Goal: Register for event/course

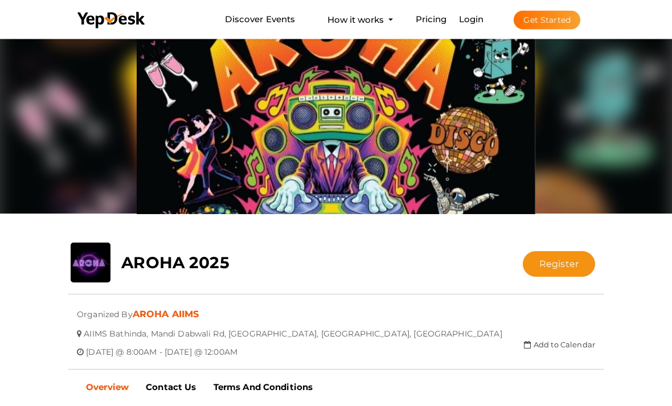
click at [569, 261] on button "Register" at bounding box center [559, 265] width 72 height 26
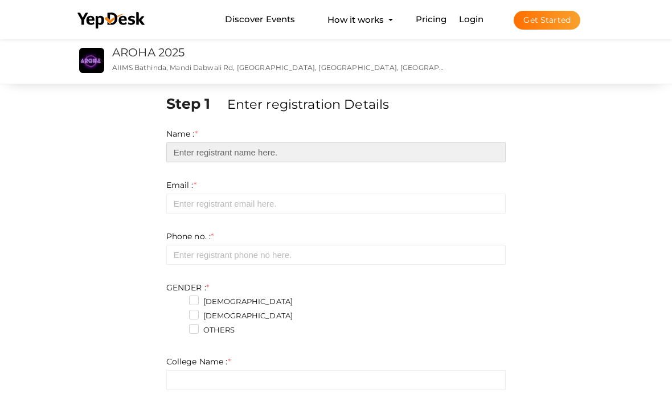
click at [202, 148] on input "text" at bounding box center [336, 152] width 340 height 20
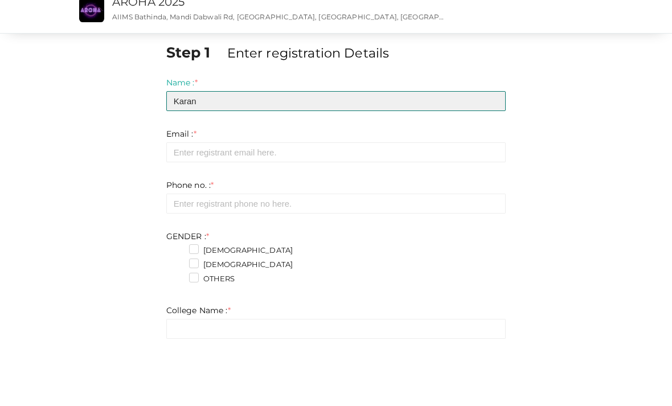
type input "Karan"
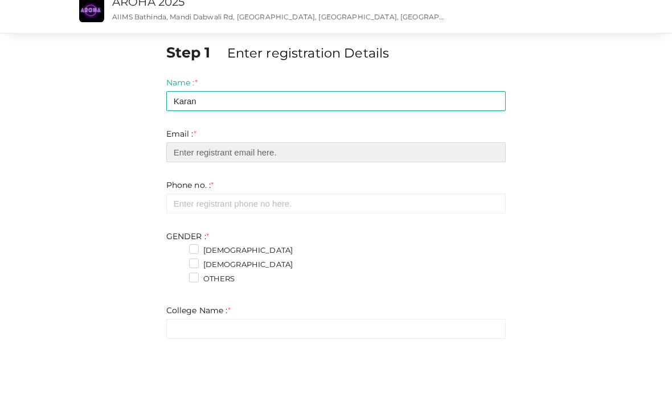
click at [201, 193] on input "email" at bounding box center [336, 203] width 340 height 20
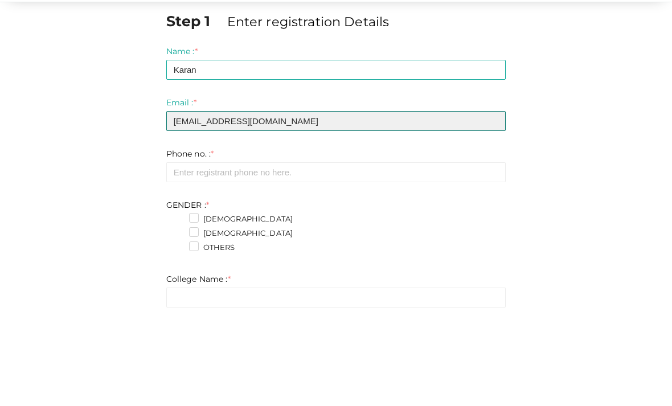
type input "[EMAIL_ADDRESS][DOMAIN_NAME]"
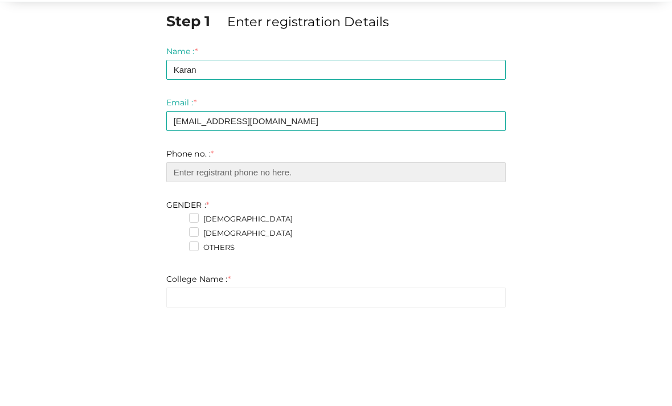
click at [187, 244] on input "number" at bounding box center [336, 254] width 340 height 20
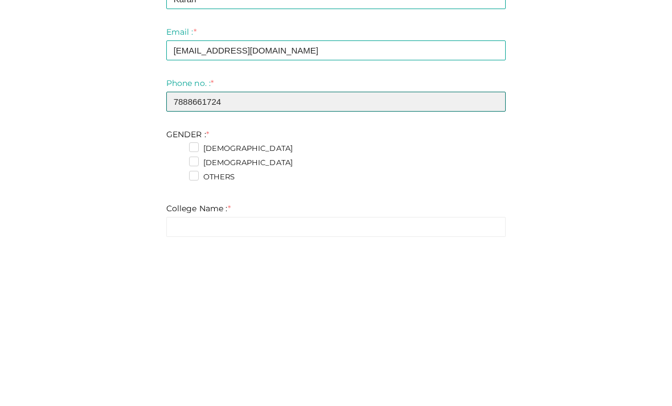
type input "7888661724"
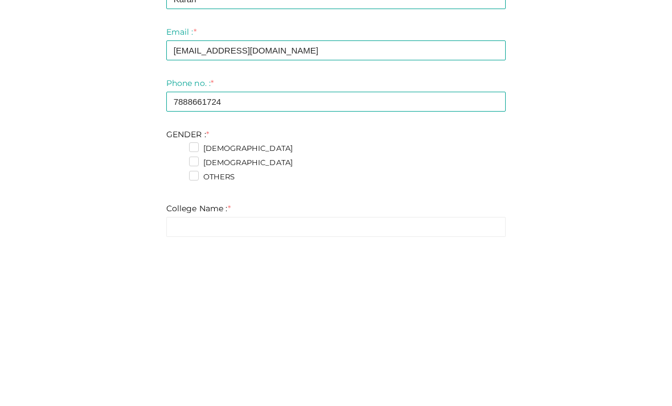
click at [200, 296] on label "MALE" at bounding box center [241, 301] width 104 height 11
click at [178, 298] on input "MALE" at bounding box center [178, 298] width 0 height 0
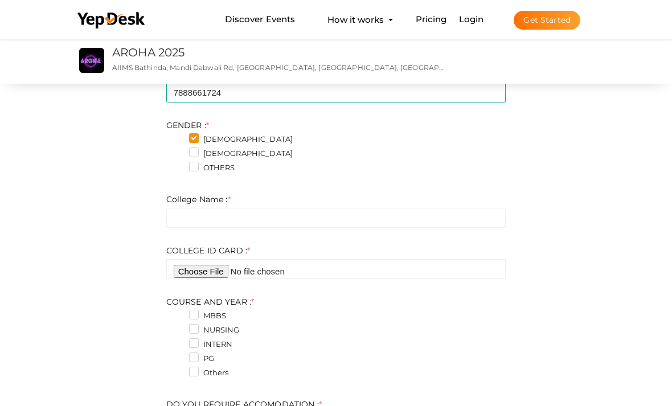
scroll to position [164, 0]
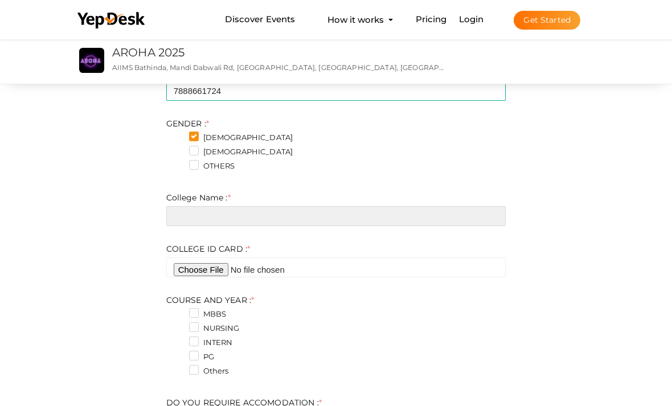
click at [182, 216] on input "text" at bounding box center [336, 216] width 340 height 20
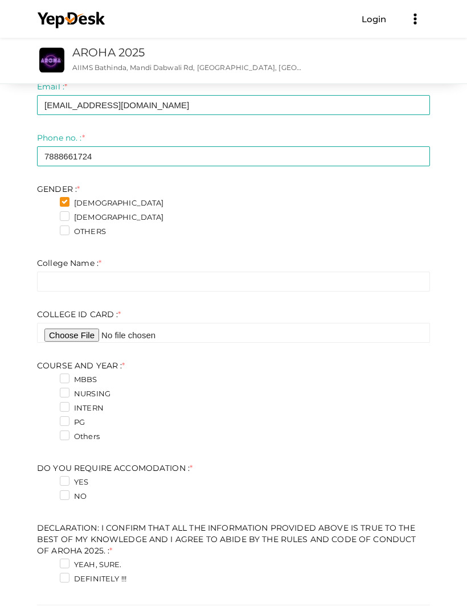
scroll to position [83, 0]
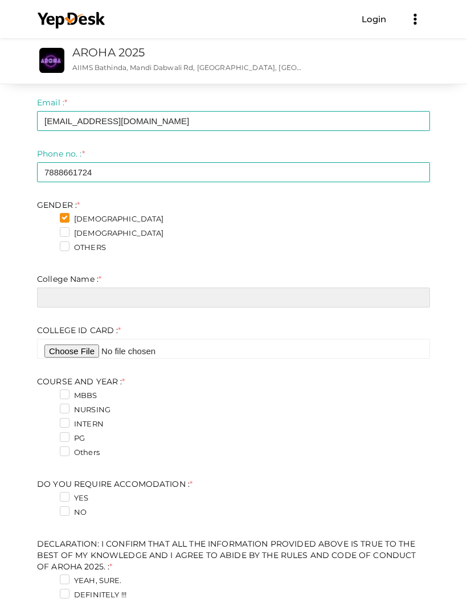
click at [56, 288] on input "text" at bounding box center [233, 298] width 393 height 20
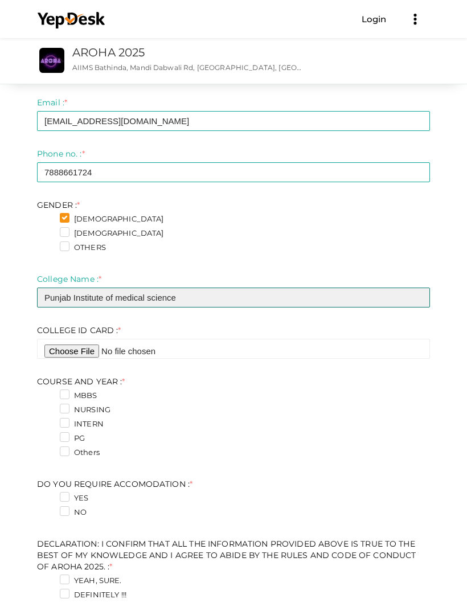
type input "Punjab Institute of medical science"
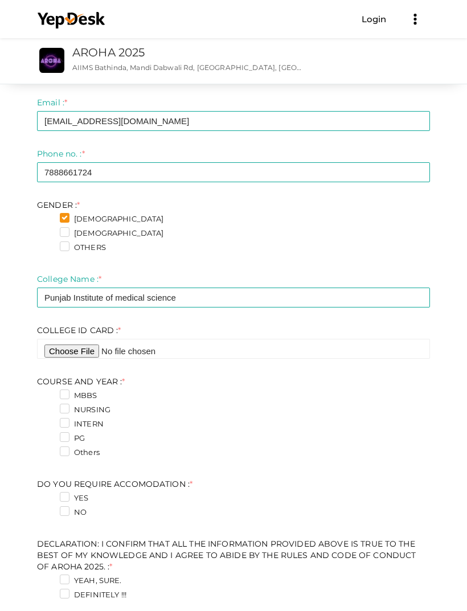
click at [56, 351] on input "file" at bounding box center [233, 349] width 393 height 20
type input "C:\fakepath\IMG_0495.jpeg"
click at [66, 398] on label "MBBS" at bounding box center [79, 395] width 38 height 11
click at [48, 392] on YEAR\+0 "MBBS" at bounding box center [48, 392] width 0 height 0
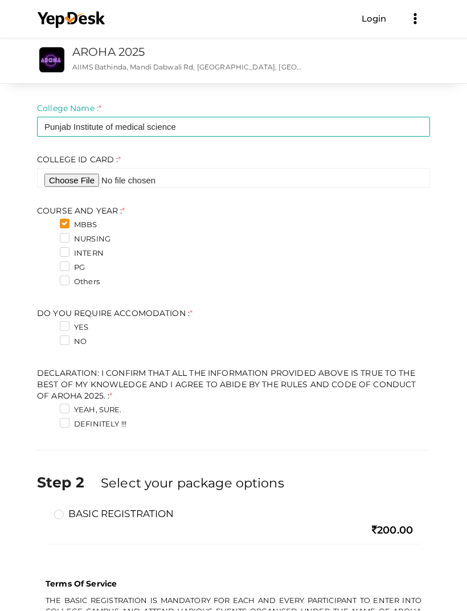
scroll to position [253, 0]
click at [73, 345] on label "NO" at bounding box center [73, 341] width 27 height 11
click at [48, 338] on ACCOMODATION\+1 "NO" at bounding box center [48, 338] width 0 height 0
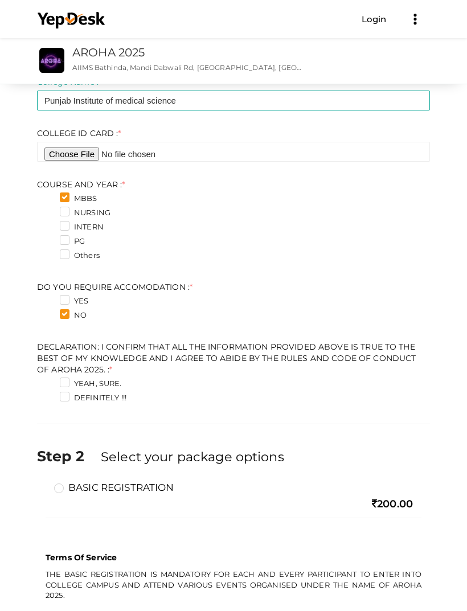
scroll to position [284, 0]
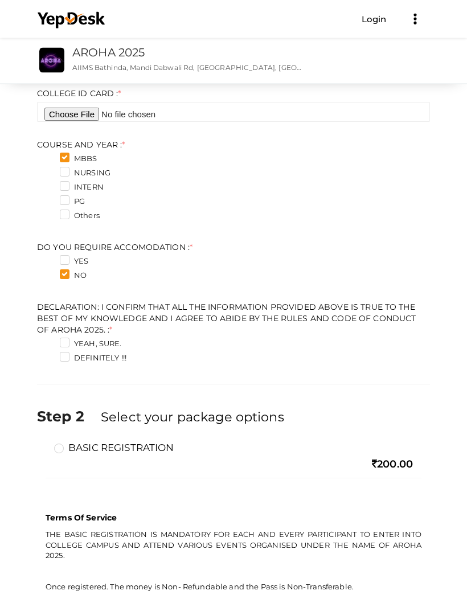
click at [63, 347] on label "YEAH, SURE." at bounding box center [91, 344] width 62 height 11
click at [48, 341] on 2025\ "YEAH, SURE." at bounding box center [48, 341] width 0 height 0
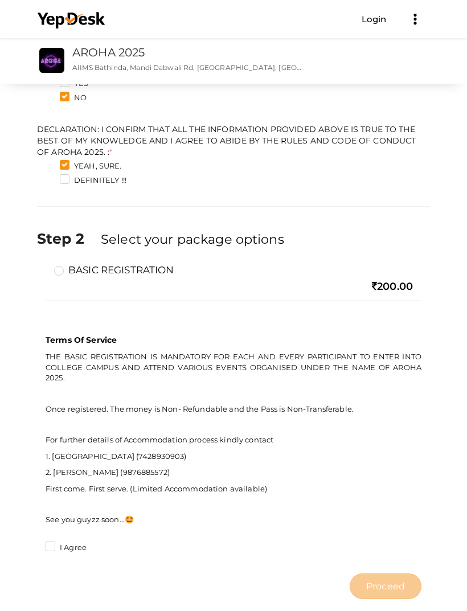
scroll to position [497, 0]
click at [68, 273] on label "BASIC REGISTRATION" at bounding box center [114, 271] width 120 height 14
click at [43, 266] on input "BASIC REGISTRATION" at bounding box center [43, 266] width 0 height 0
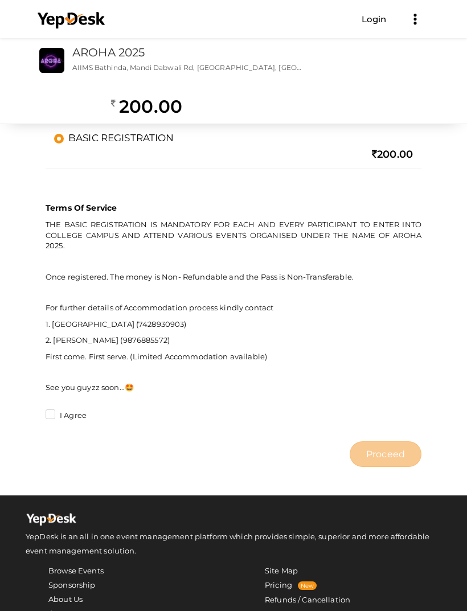
scroll to position [650, 0]
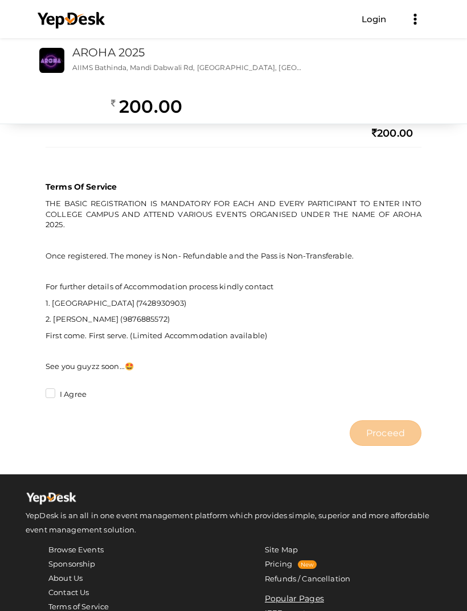
click at [55, 390] on label "I Agree" at bounding box center [66, 394] width 41 height 11
click at [34, 391] on input "I Agree" at bounding box center [34, 391] width 0 height 0
click at [388, 405] on span "Proceed" at bounding box center [385, 433] width 39 height 13
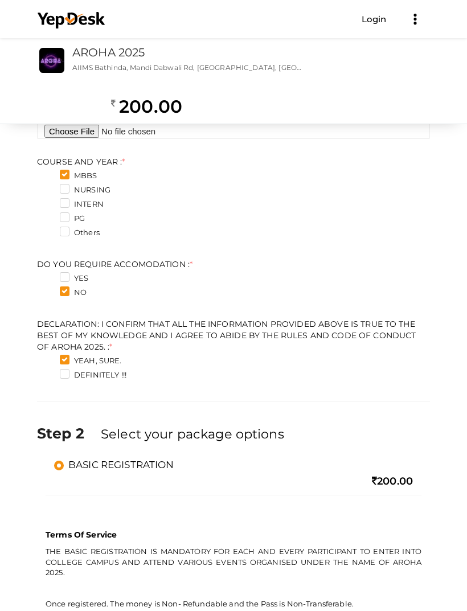
scroll to position [302, 0]
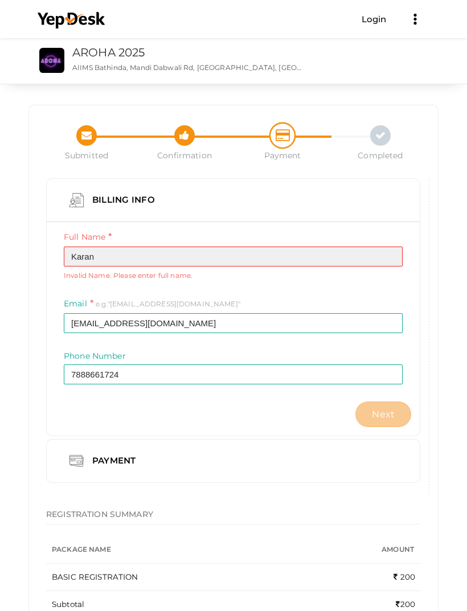
click at [110, 265] on input "Karan" at bounding box center [233, 257] width 339 height 20
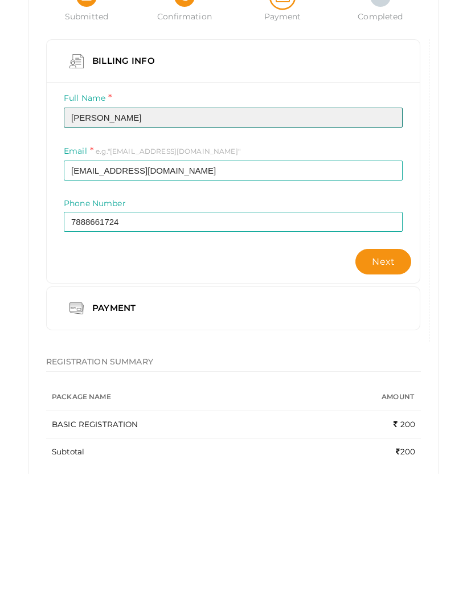
type input "Karan Sharma"
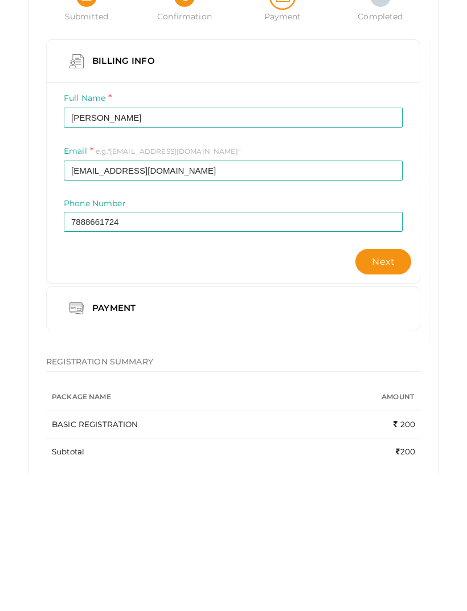
click at [387, 387] on button "Next" at bounding box center [383, 400] width 56 height 26
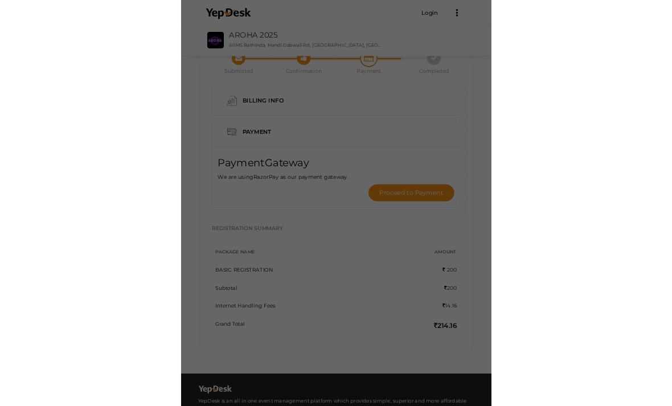
scroll to position [0, 0]
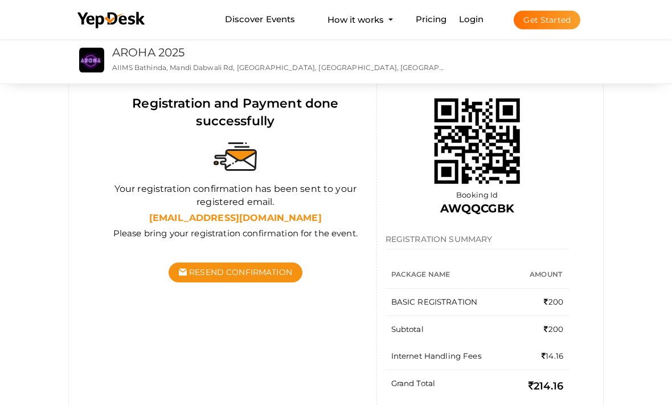
scroll to position [111, 0]
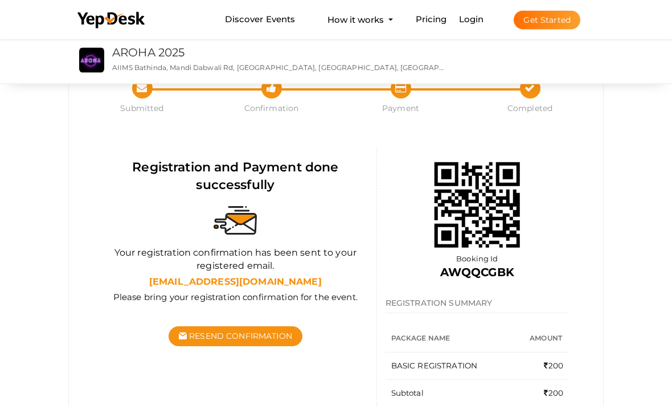
click at [265, 333] on span "Resend Confirmation" at bounding box center [240, 336] width 103 height 10
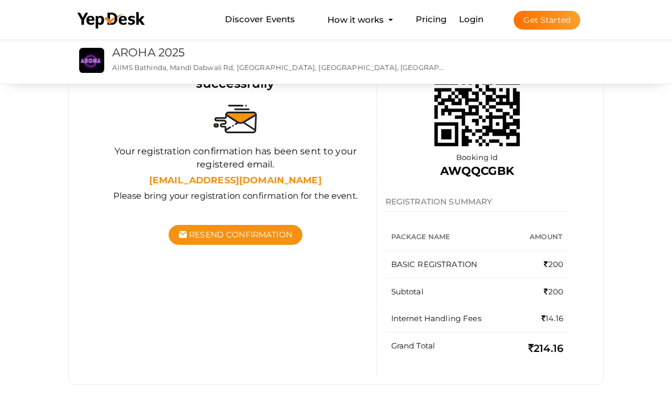
scroll to position [0, 0]
